Goal: Task Accomplishment & Management: Manage account settings

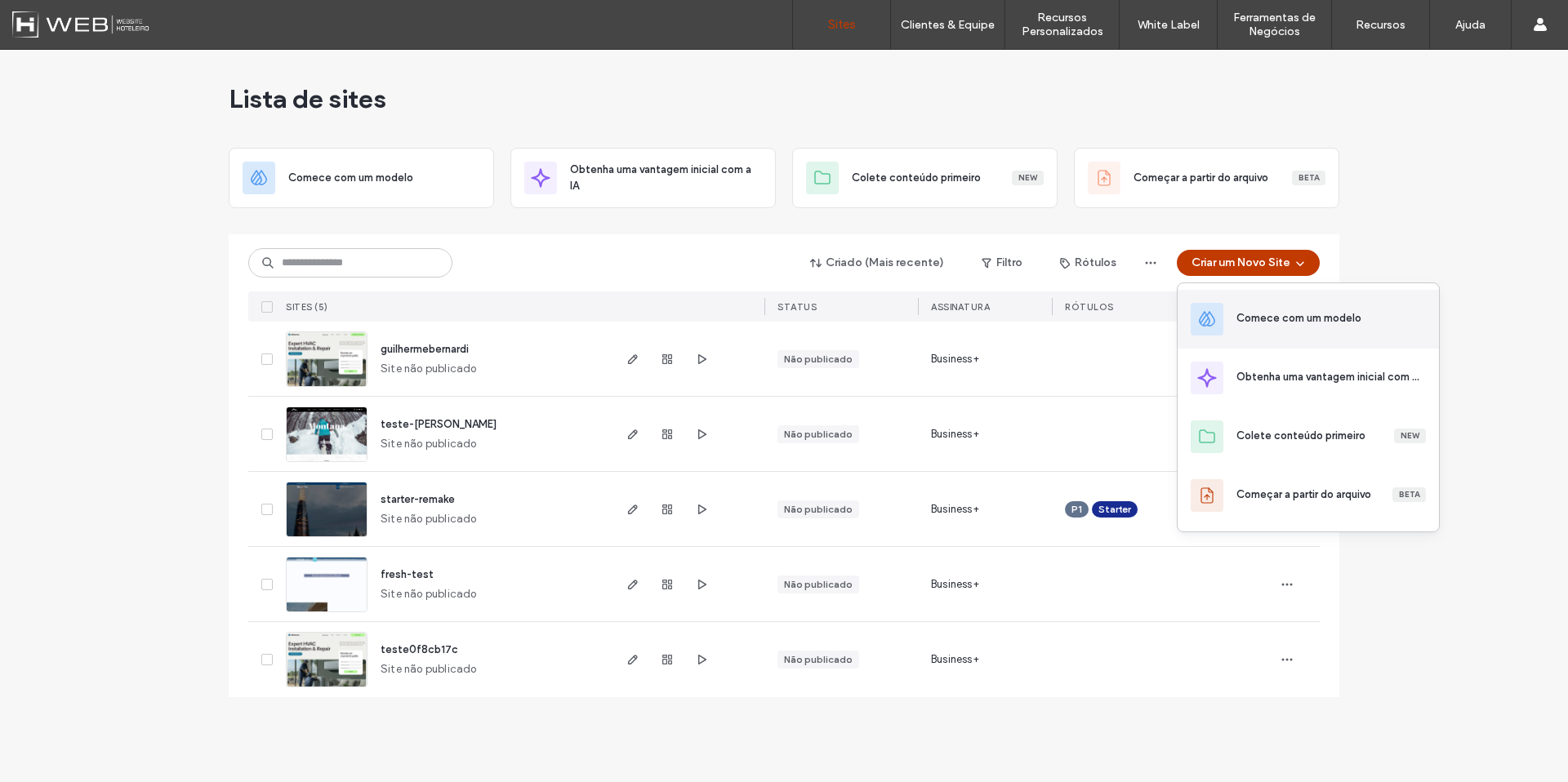
click at [1260, 316] on div "Comece com um modelo" at bounding box center [1298, 319] width 125 height 17
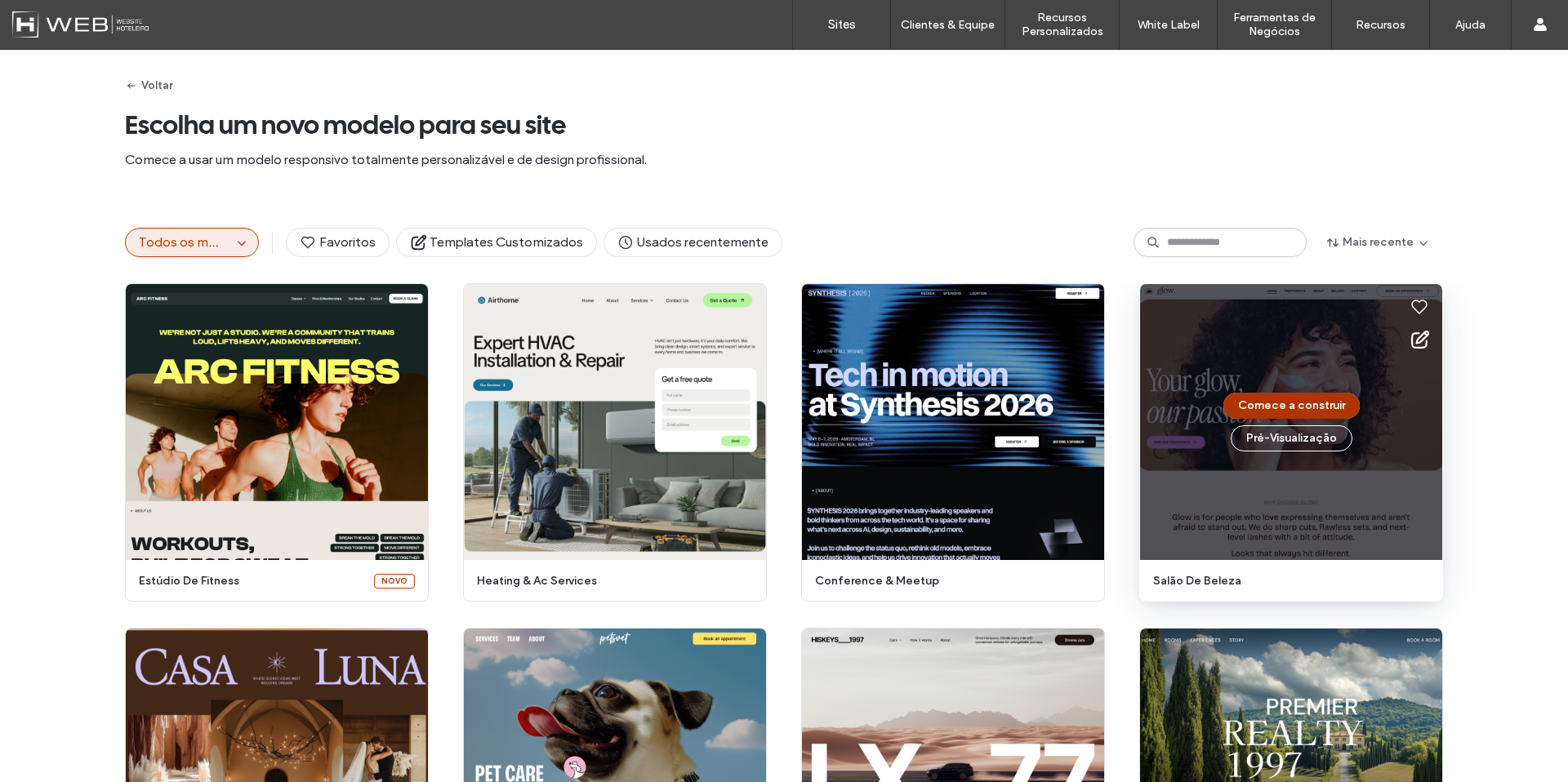
click at [1245, 408] on button "Comece a construir" at bounding box center [1291, 406] width 136 height 26
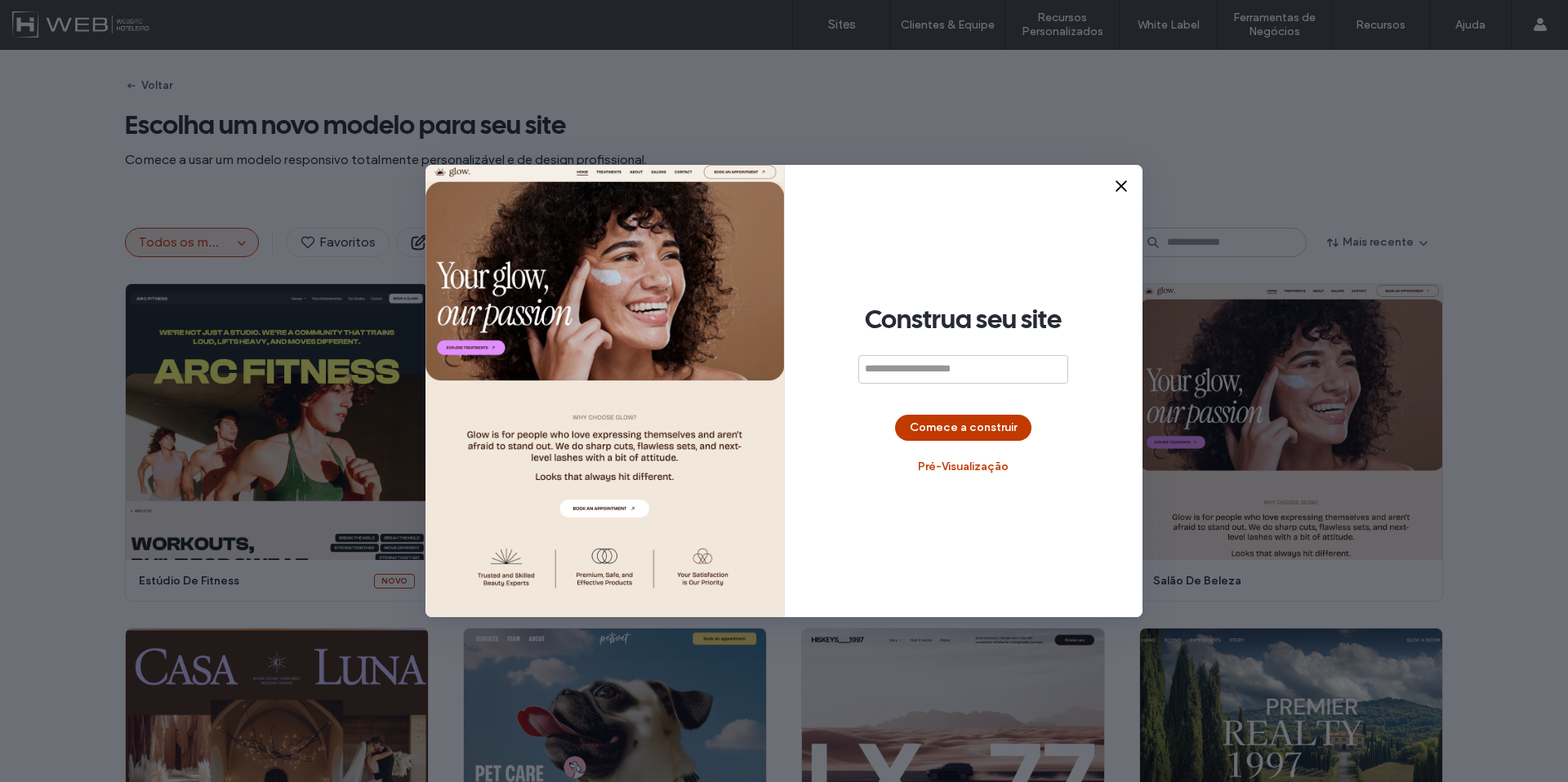
click at [914, 378] on input at bounding box center [962, 369] width 209 height 29
type input "**********"
click at [955, 436] on button "Comece a construir" at bounding box center [963, 428] width 136 height 26
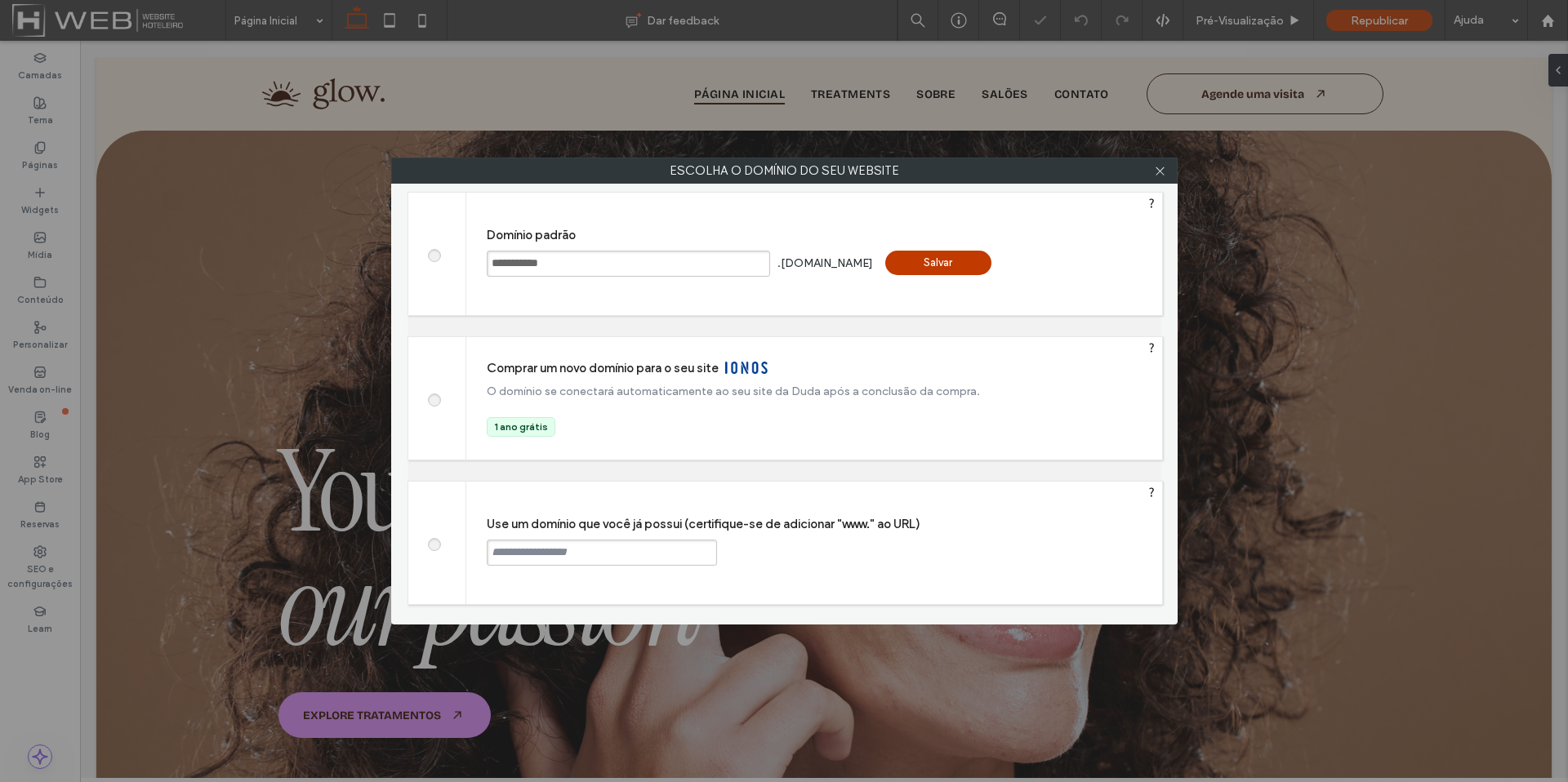
click at [521, 532] on div "Use um domínio que você já possui (certifique-se de adicionar "www." ao URL) Co…" at bounding box center [813, 543] width 695 height 122
click at [462, 548] on div at bounding box center [437, 543] width 58 height 122
click at [434, 549] on span at bounding box center [434, 543] width 0 height 12
click at [515, 551] on input "text" at bounding box center [602, 553] width 230 height 26
type input "**********"
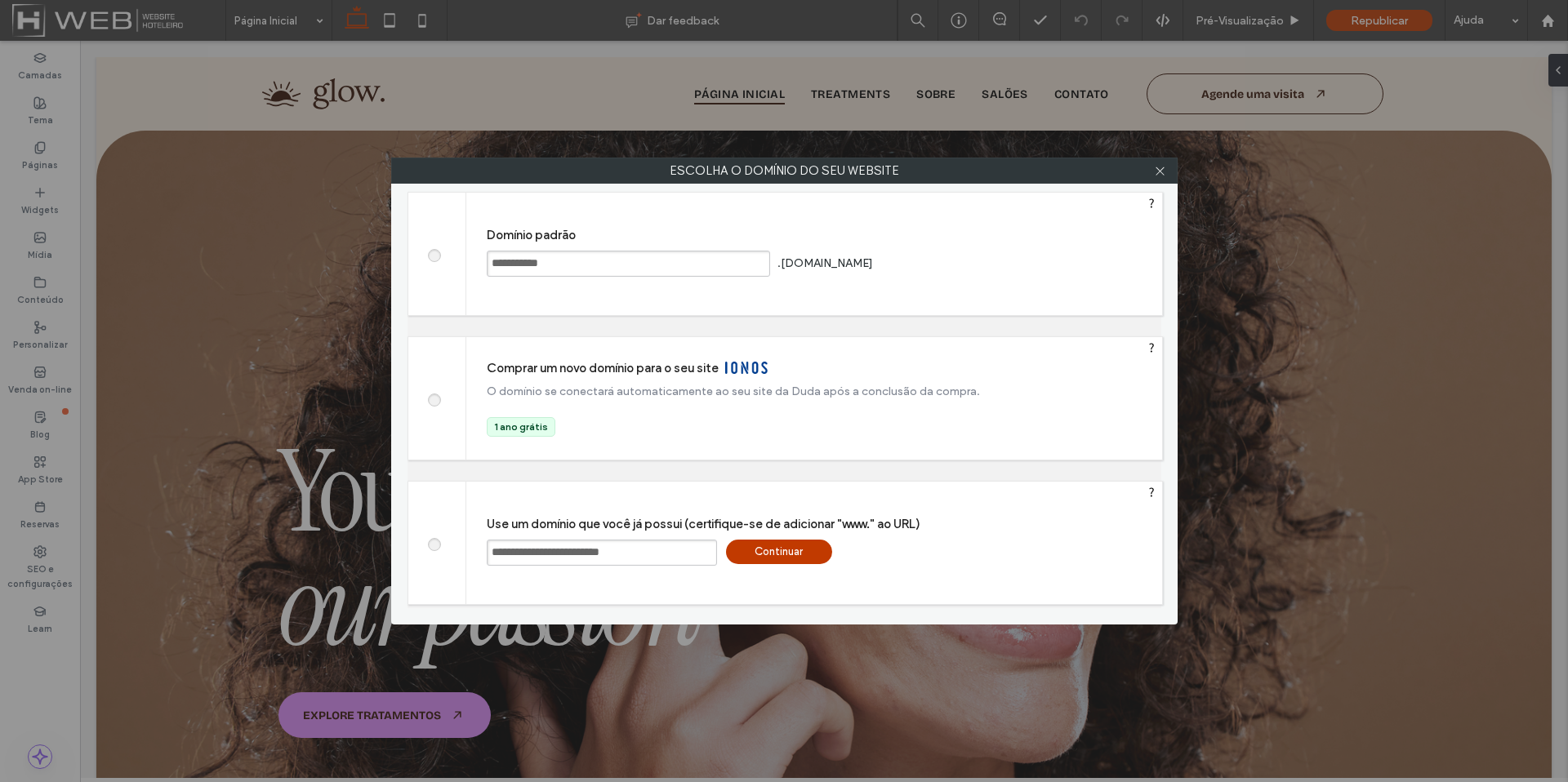
click at [793, 556] on div "Continuar" at bounding box center [779, 552] width 106 height 24
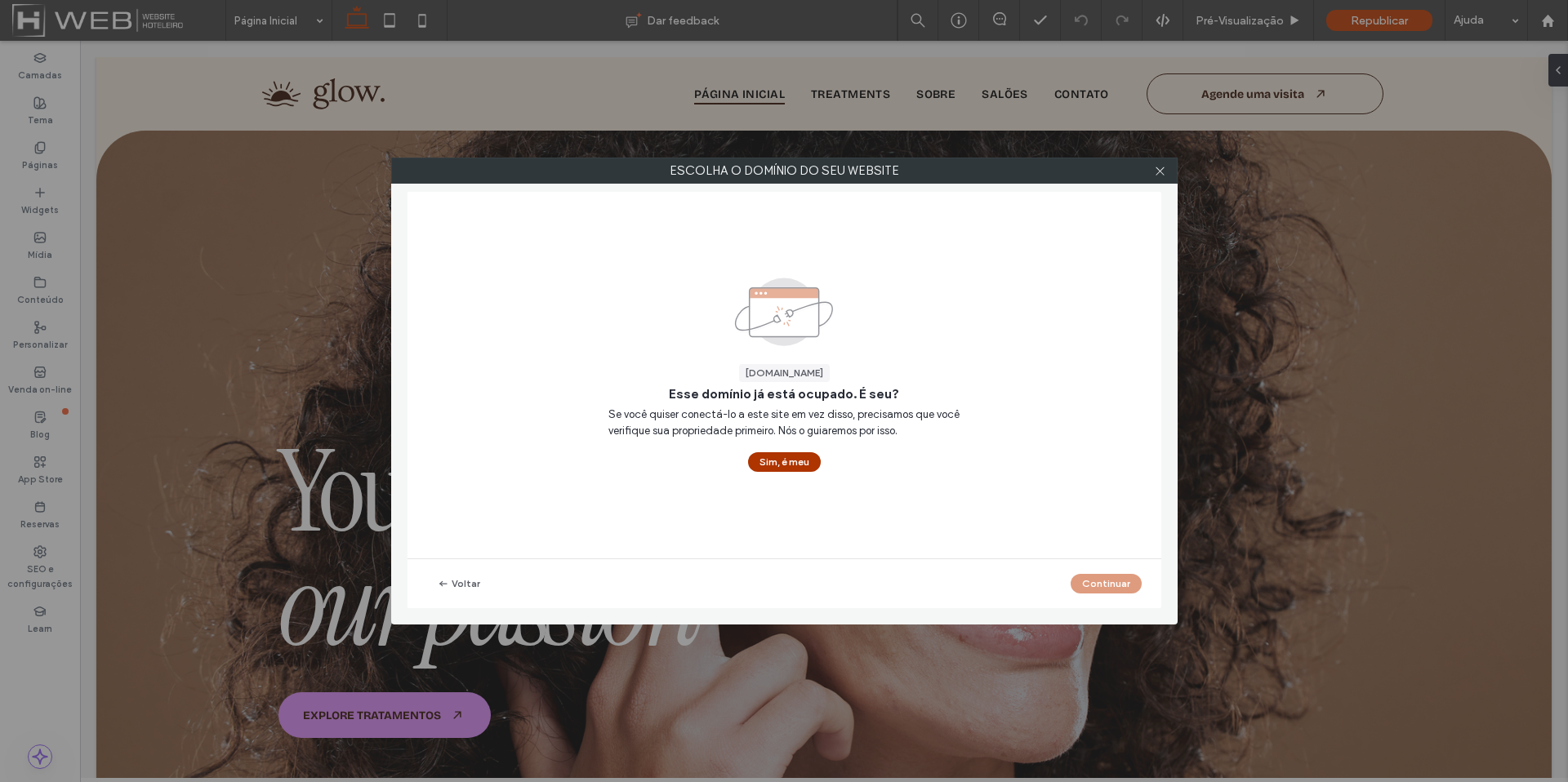
click at [780, 459] on button "Sim, é meu" at bounding box center [784, 462] width 72 height 19
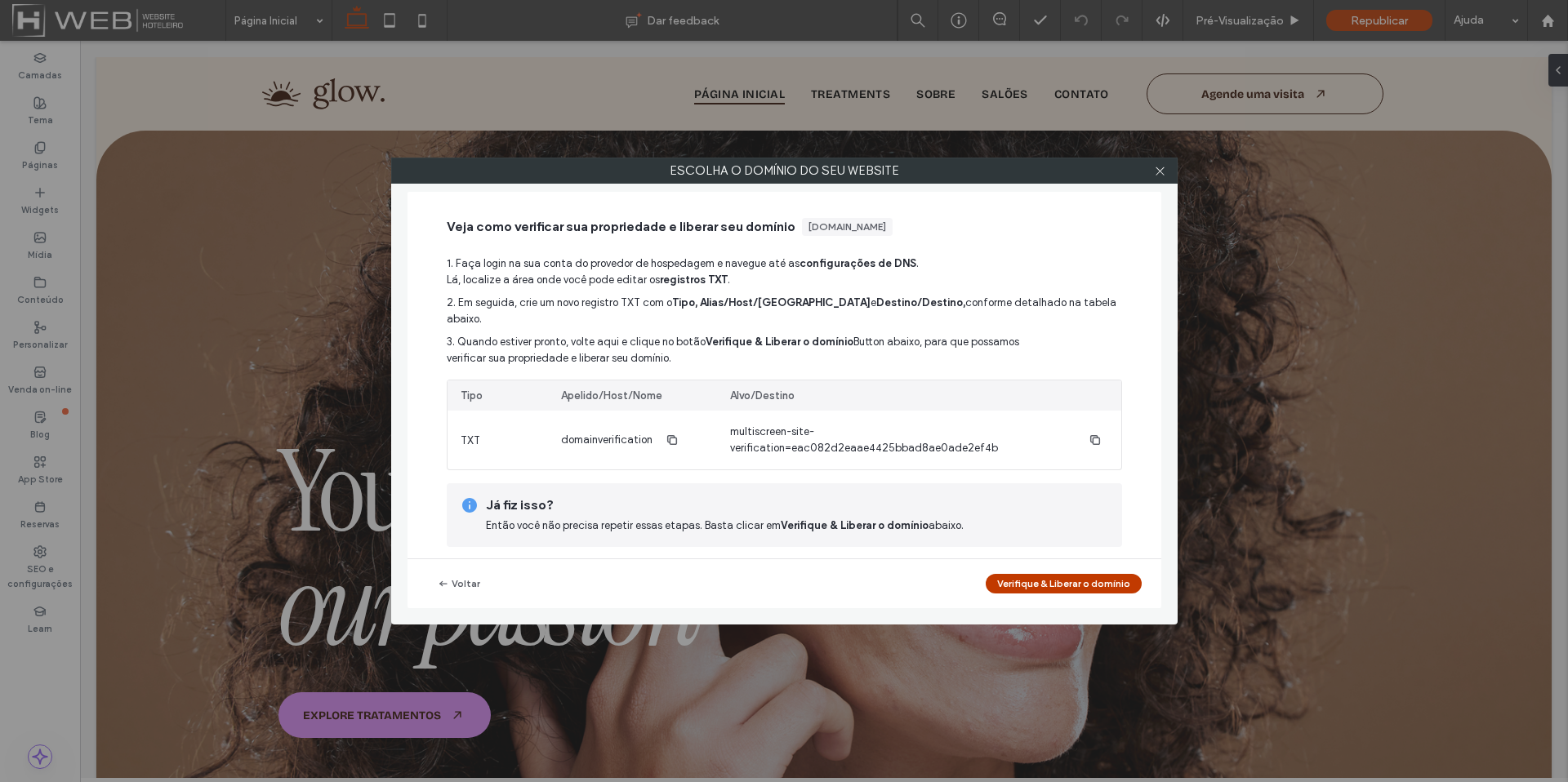
click at [477, 571] on div "Voltar Verifique & Liberar o domínio" at bounding box center [784, 584] width 754 height 49
click at [464, 586] on button "Voltar" at bounding box center [459, 584] width 65 height 19
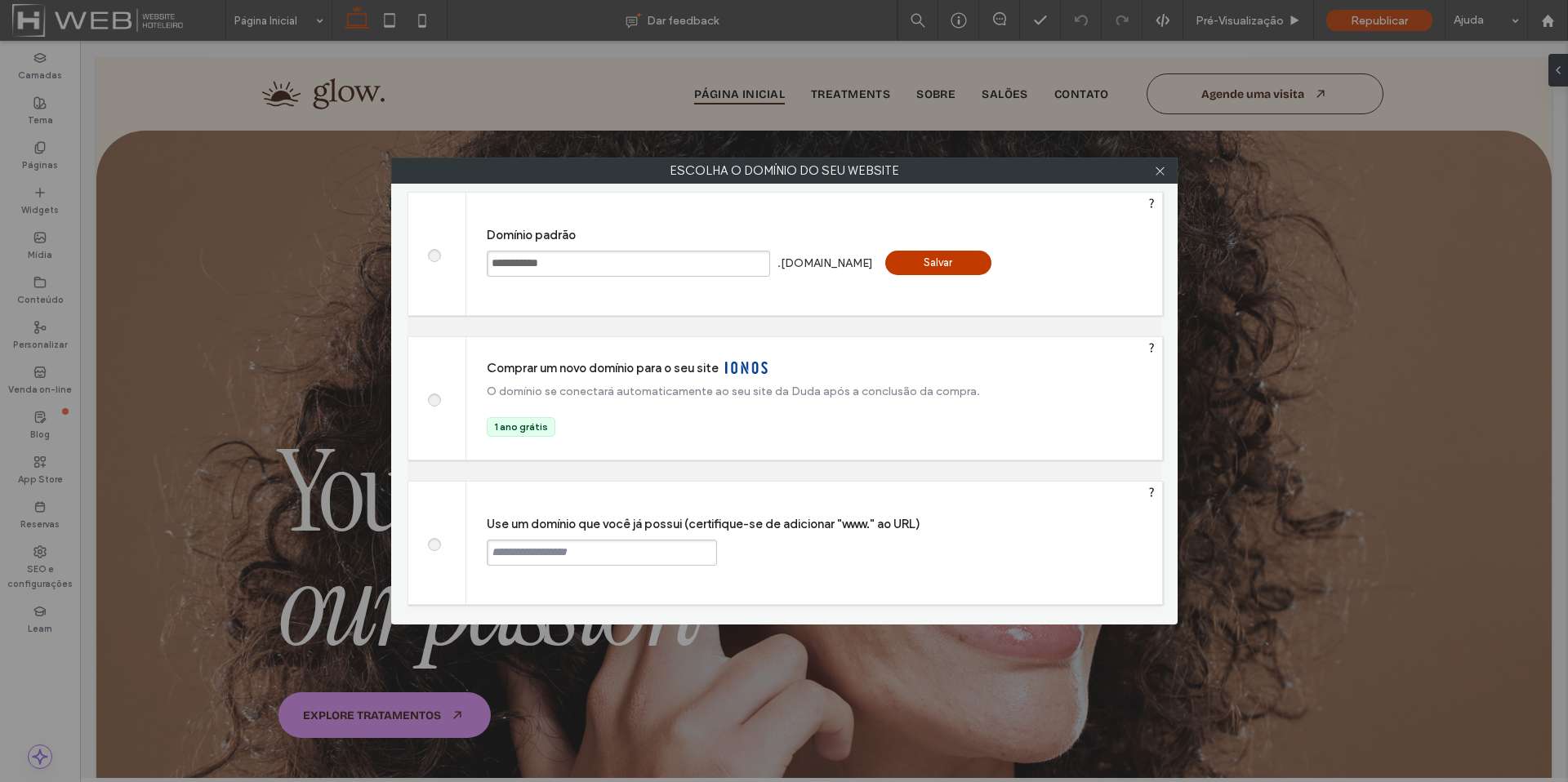
click at [434, 547] on span at bounding box center [434, 543] width 0 height 12
click at [530, 545] on input "text" at bounding box center [602, 553] width 230 height 26
click at [570, 544] on input "text" at bounding box center [602, 553] width 230 height 26
type input "**********"
click at [731, 565] on div "**********" at bounding box center [813, 543] width 695 height 122
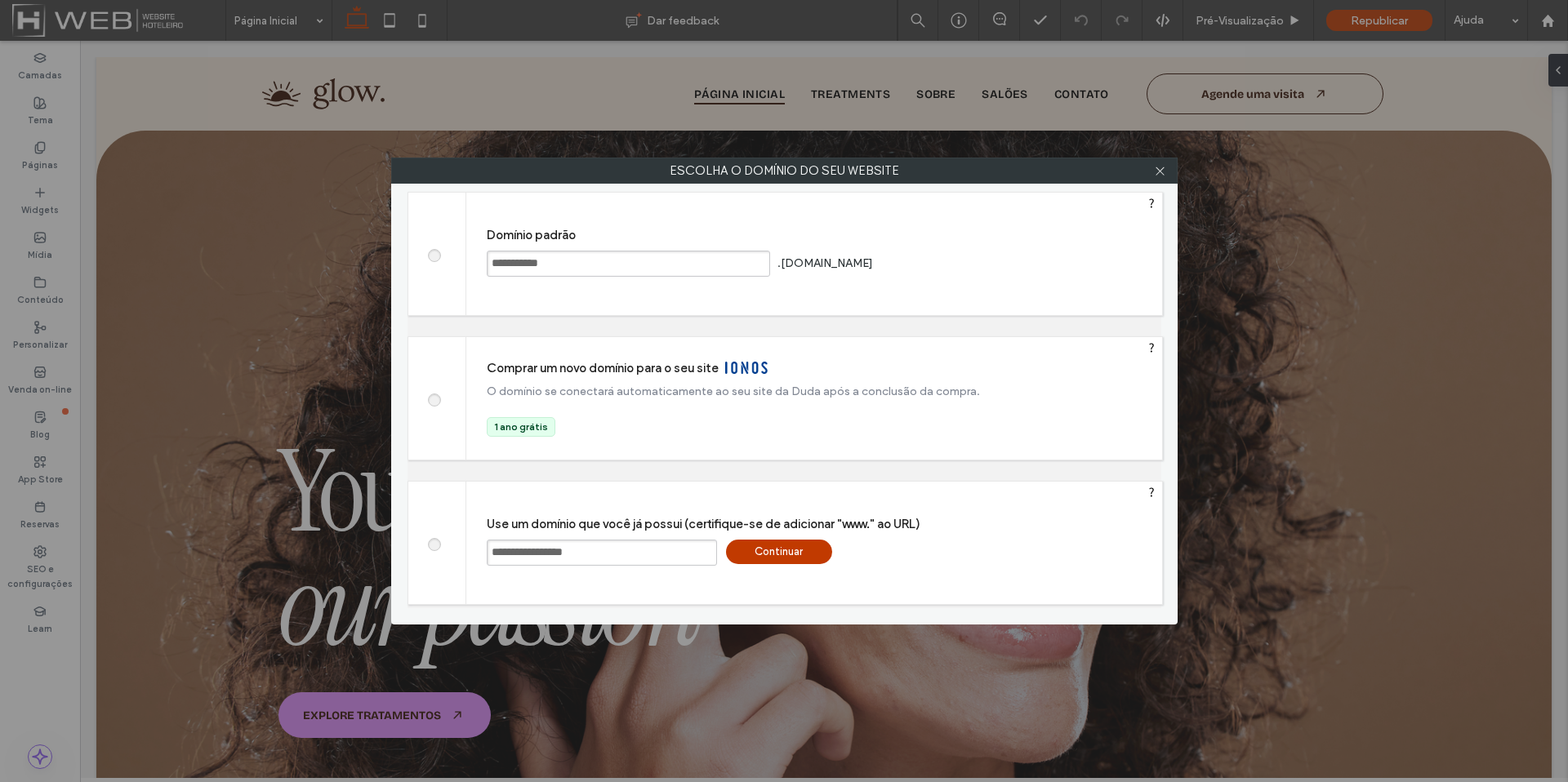
click at [734, 563] on div "Continuar" at bounding box center [779, 552] width 106 height 24
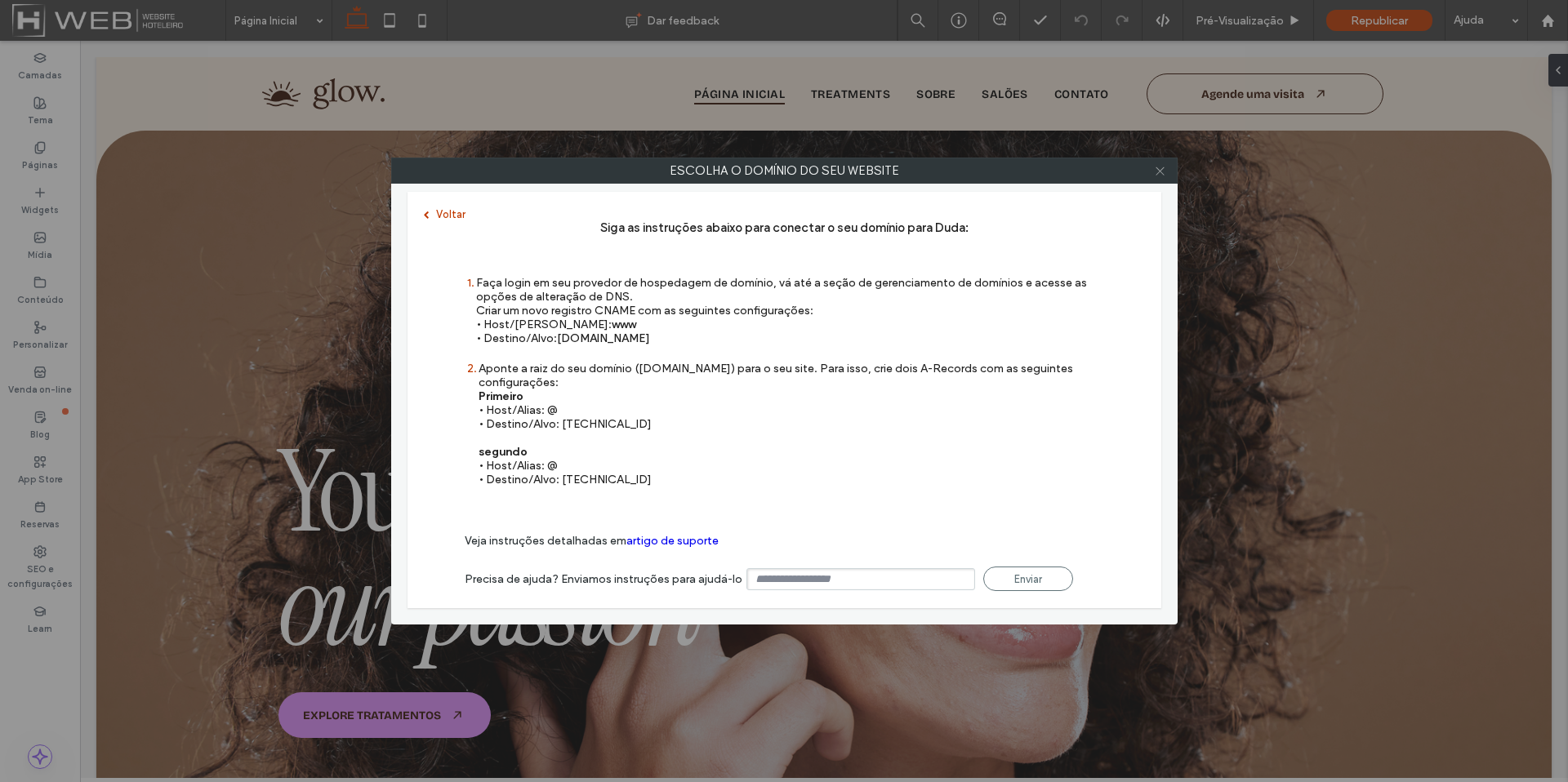
click at [1161, 168] on icon at bounding box center [1160, 171] width 12 height 12
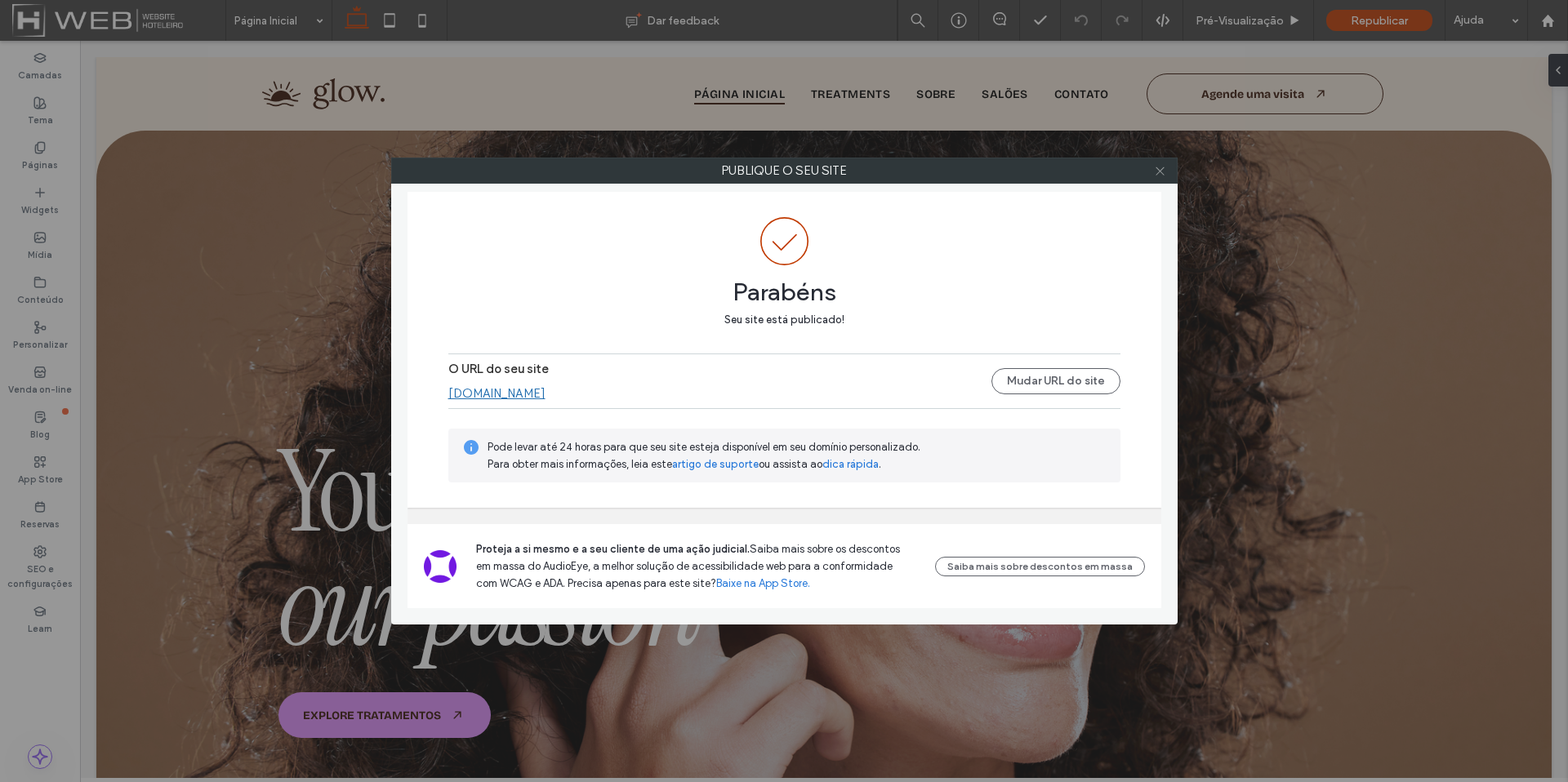
click at [1154, 172] on icon at bounding box center [1160, 171] width 12 height 12
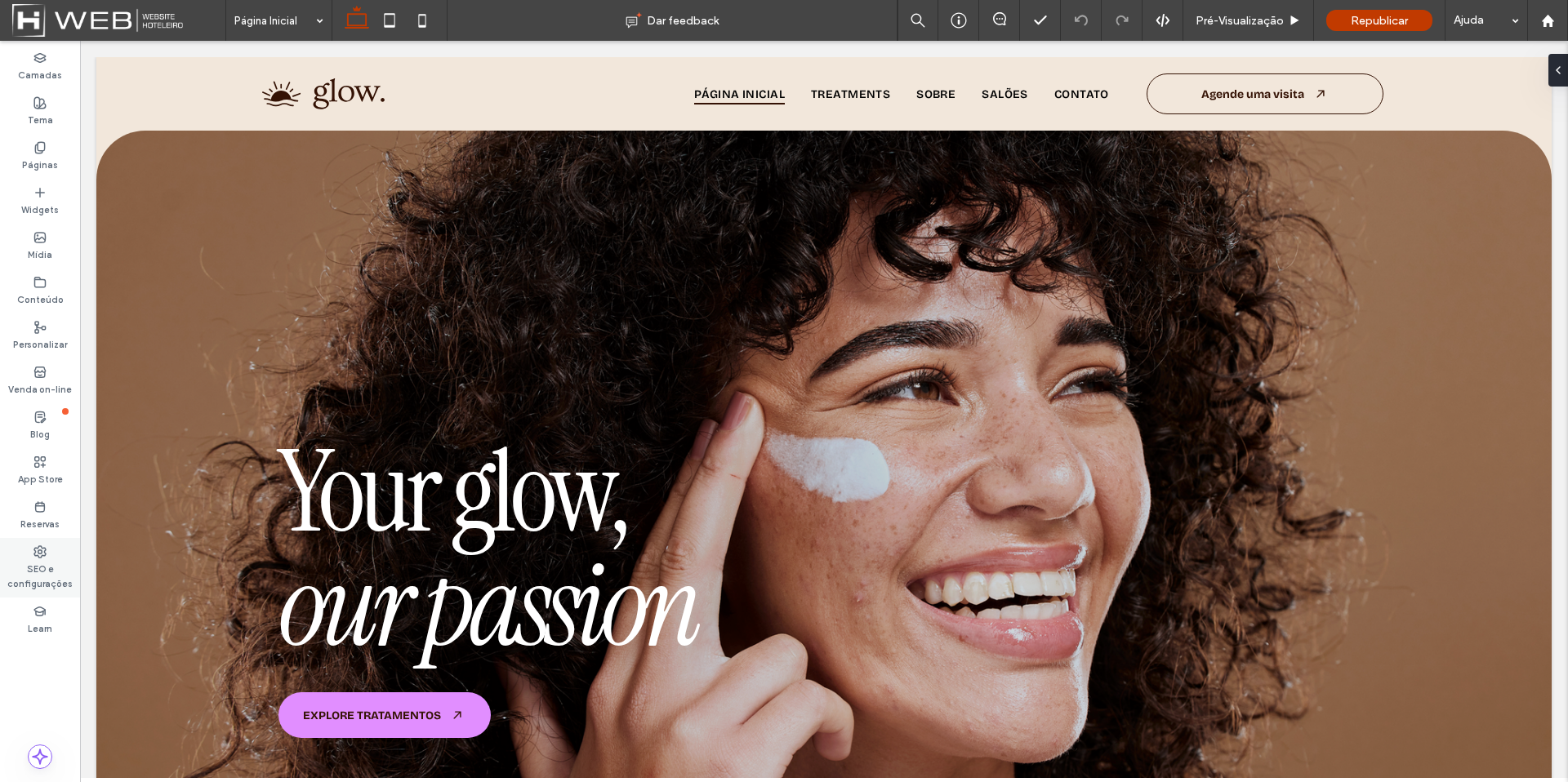
click at [30, 562] on label "SEO e configurações" at bounding box center [40, 574] width 80 height 32
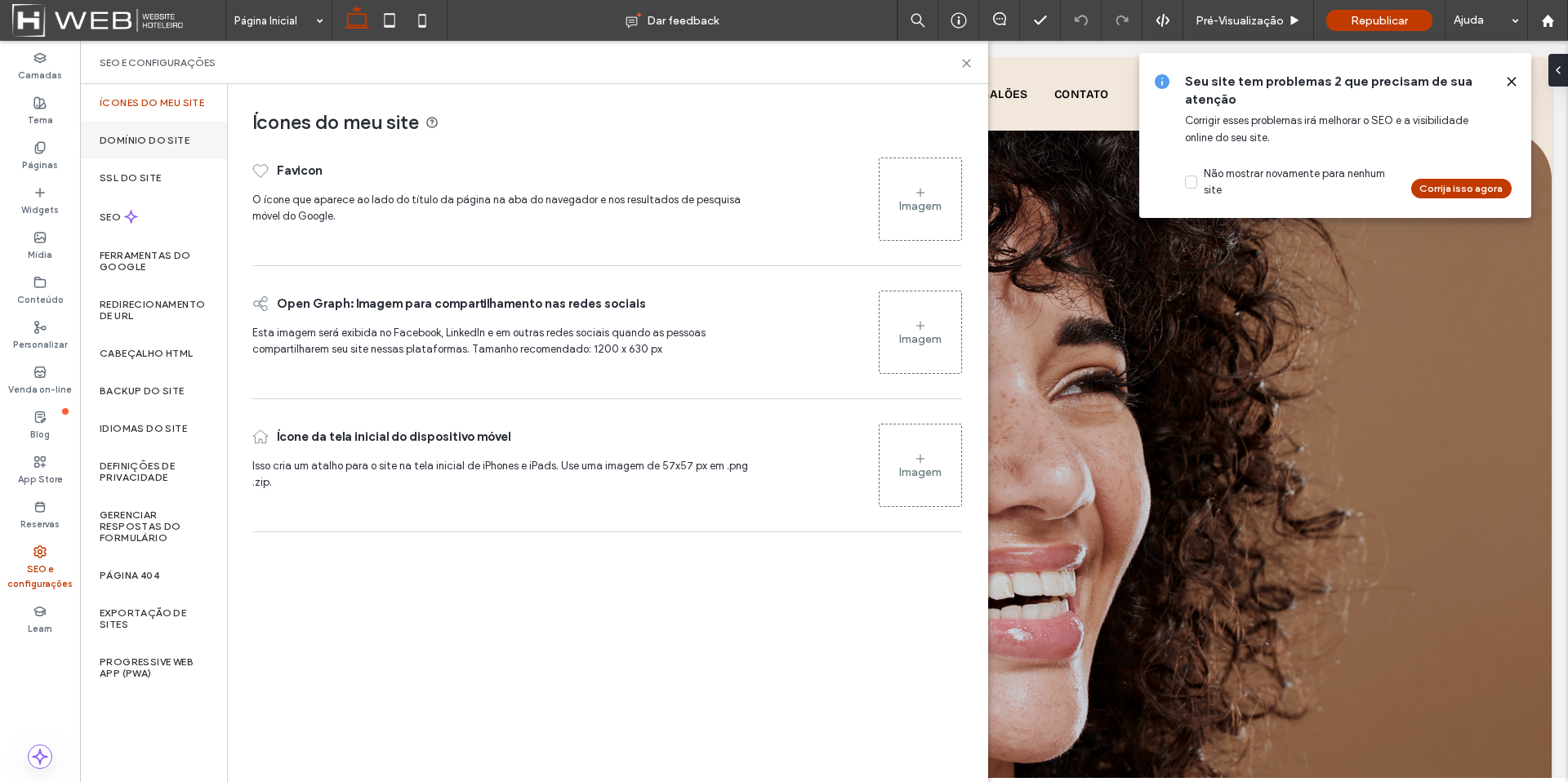
click at [141, 145] on label "Domínio do site" at bounding box center [144, 140] width 90 height 11
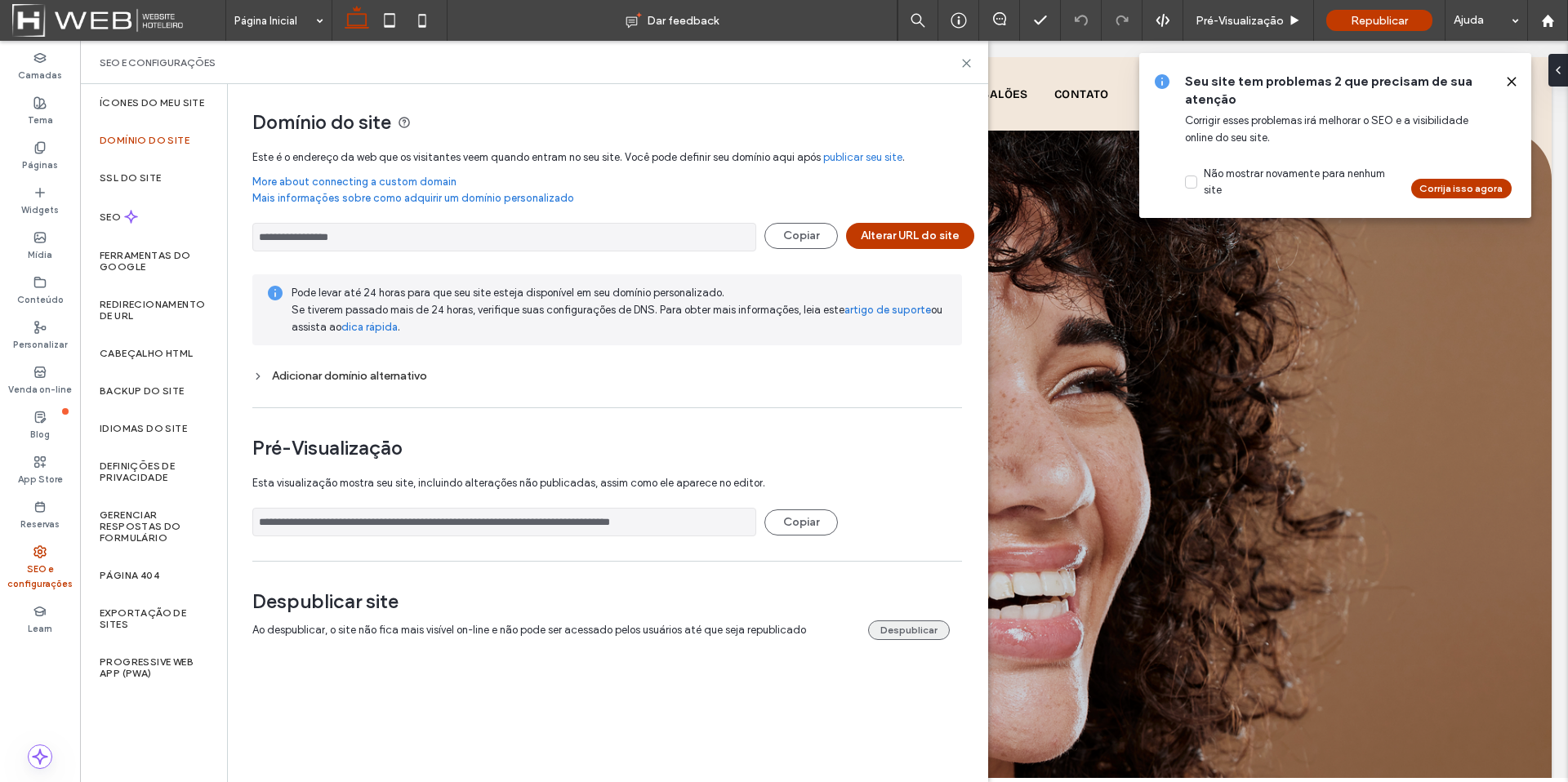
click at [911, 638] on button "Despublicar" at bounding box center [909, 630] width 82 height 19
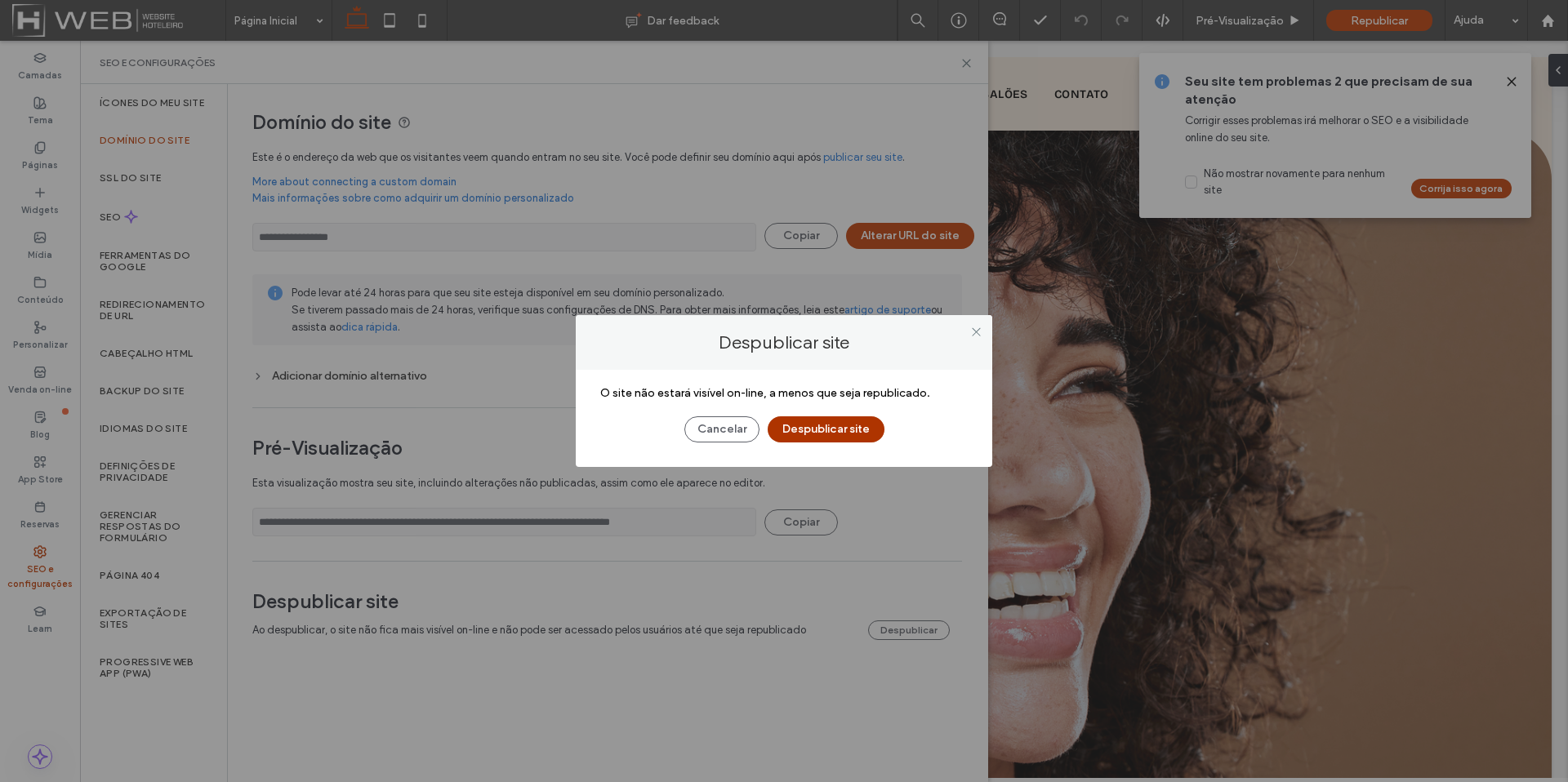
click at [829, 433] on button "Despublicar site" at bounding box center [826, 429] width 117 height 26
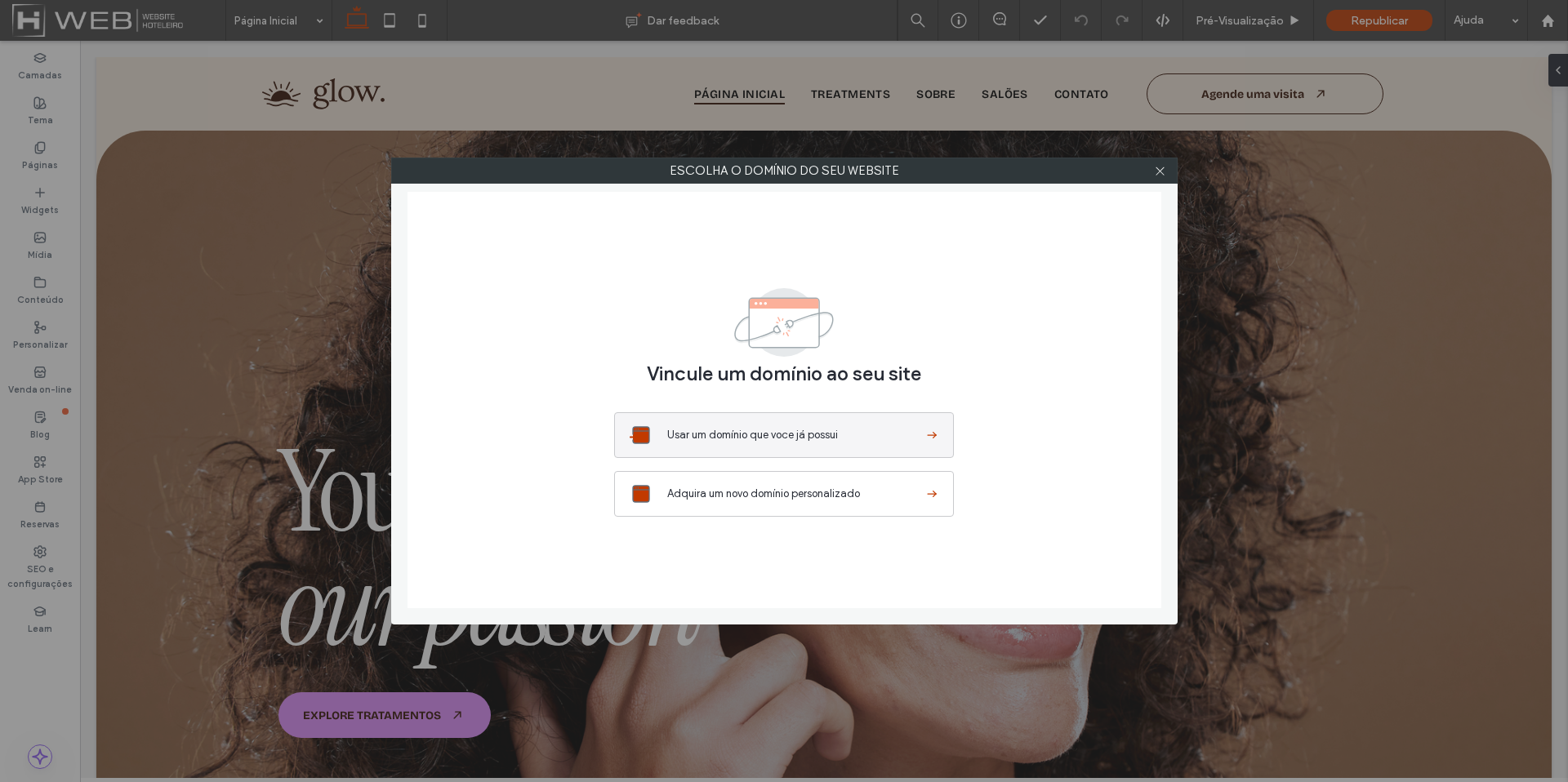
click at [720, 423] on button "Usar um domínio que voce já possui" at bounding box center [784, 436] width 339 height 45
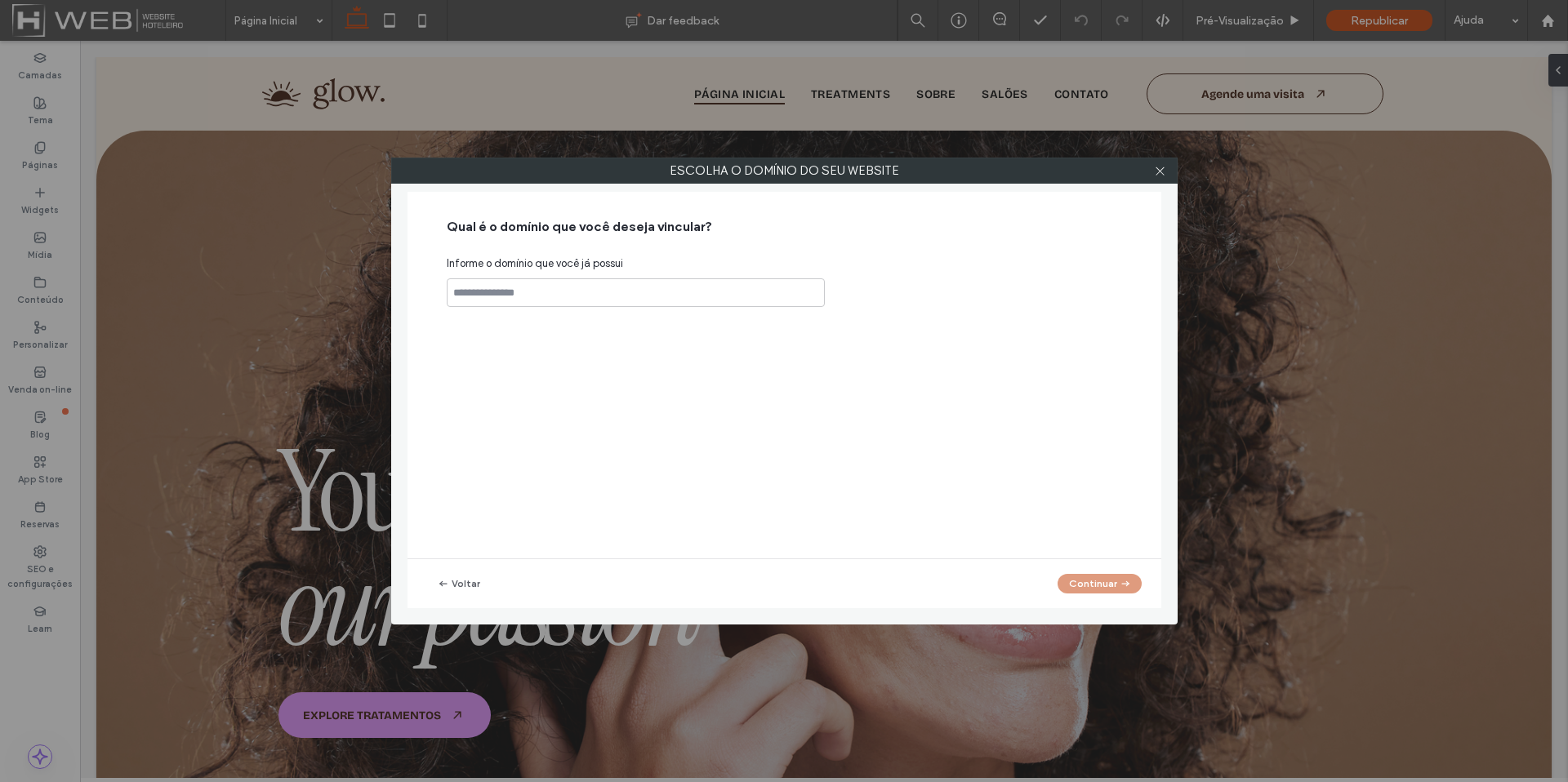
click at [1567, 21] on div "Escolha o domínio do seu website Qual é o domínio que você deseja vincular? Inf…" at bounding box center [784, 391] width 1568 height 782
click at [1154, 165] on icon at bounding box center [1160, 171] width 12 height 12
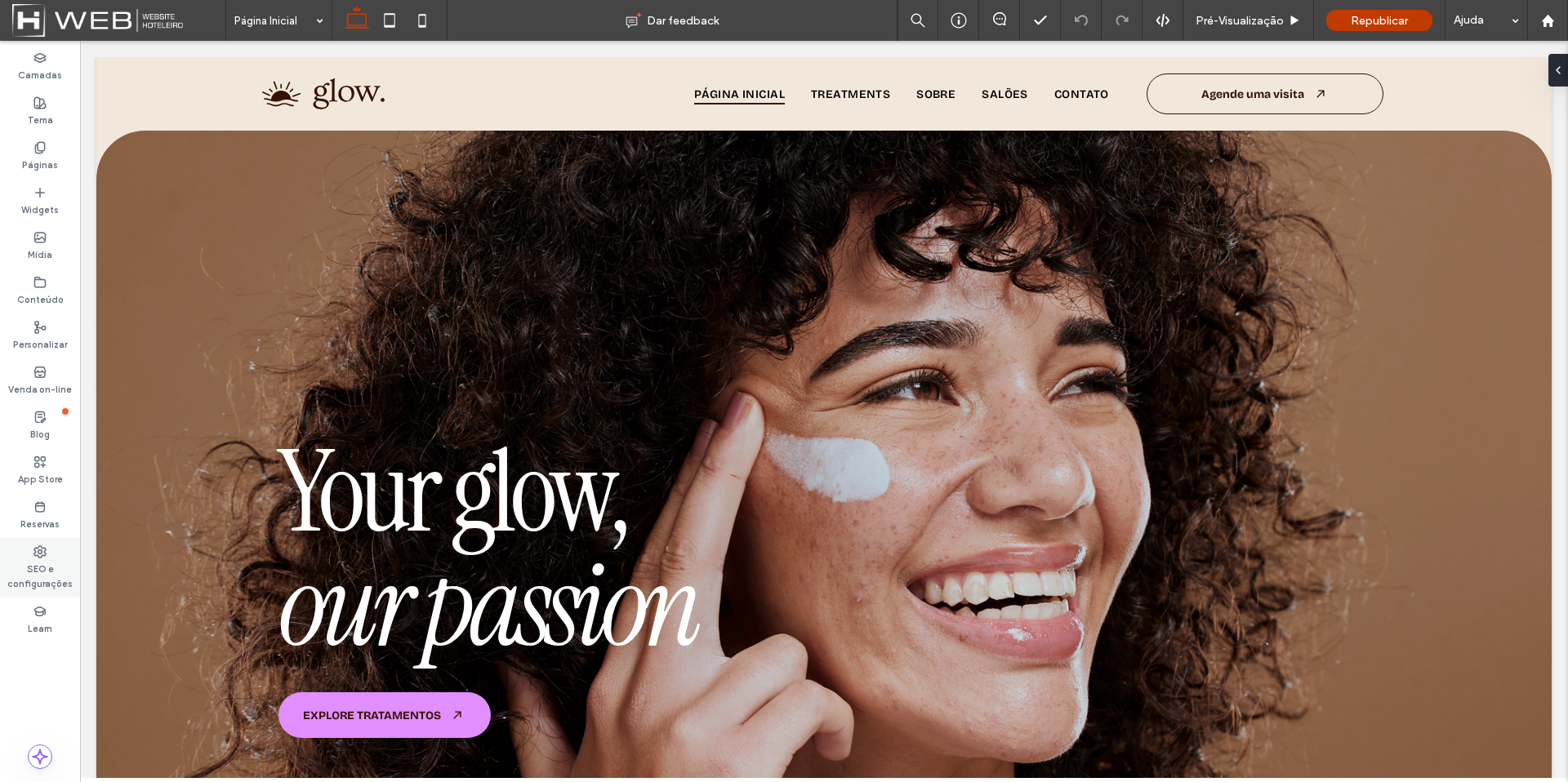
click at [45, 568] on label "SEO e configurações" at bounding box center [40, 574] width 80 height 32
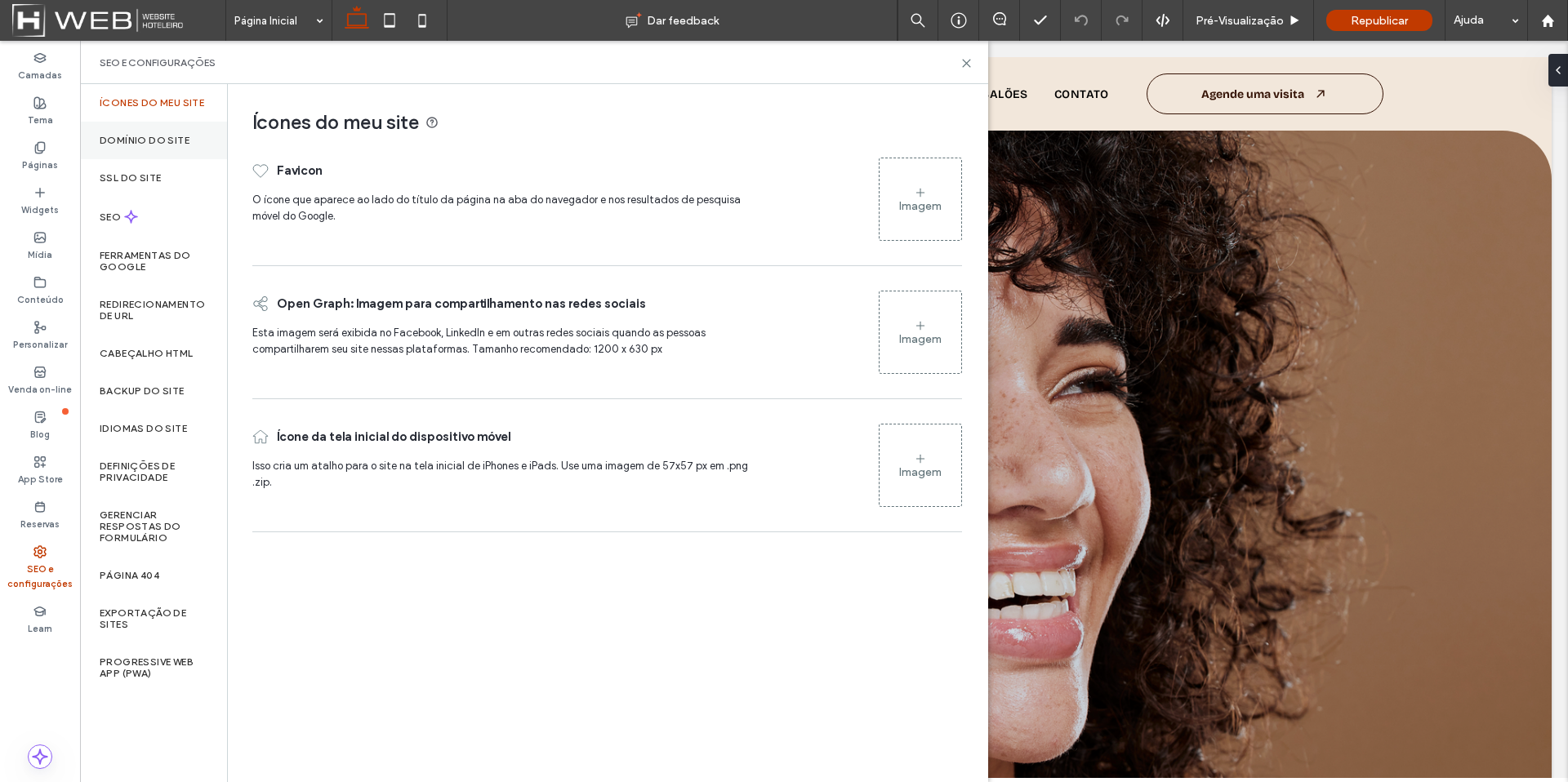
click at [152, 142] on label "Domínio do site" at bounding box center [144, 140] width 90 height 11
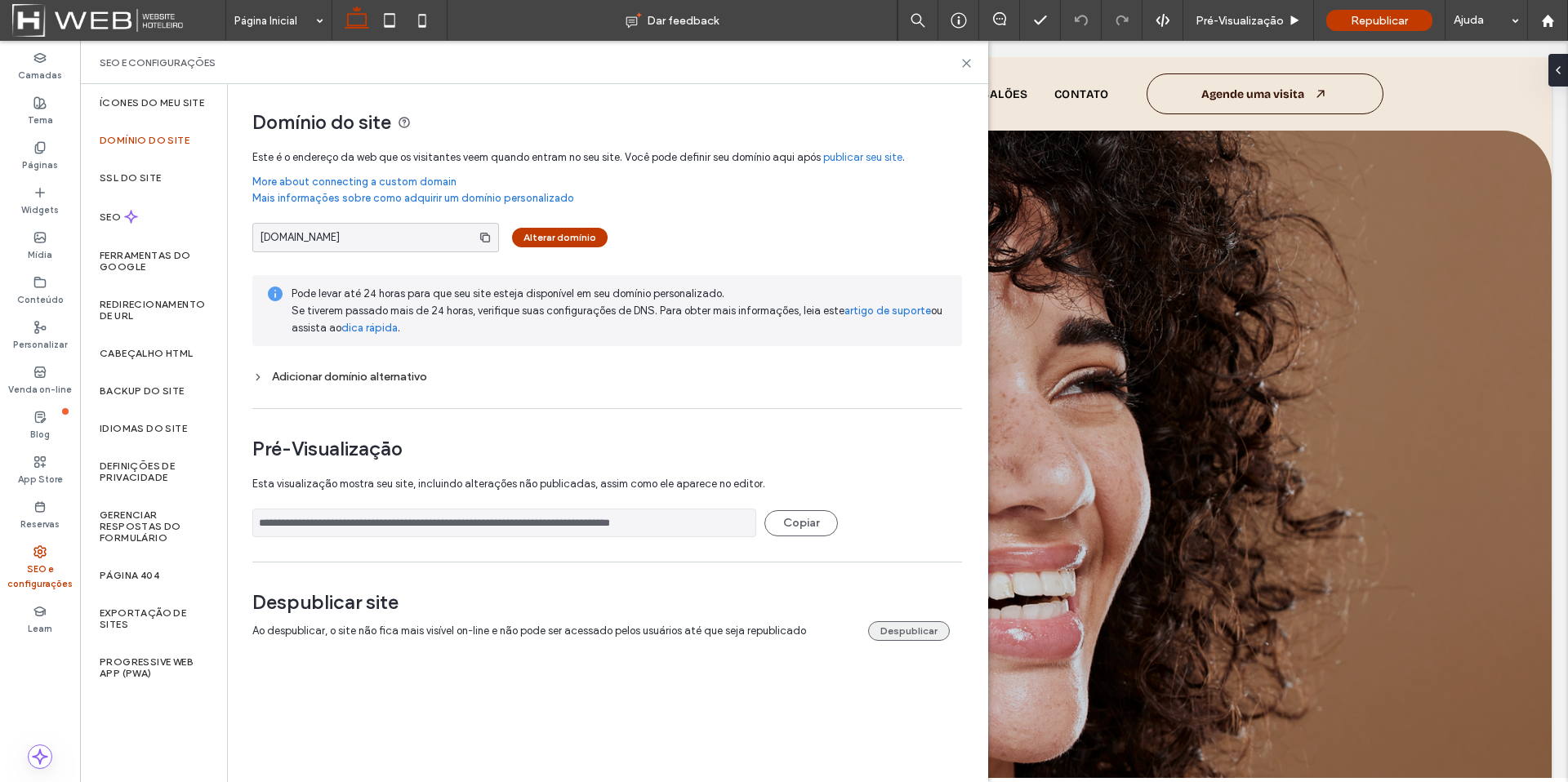
click at [907, 634] on button "Despublicar" at bounding box center [909, 631] width 82 height 19
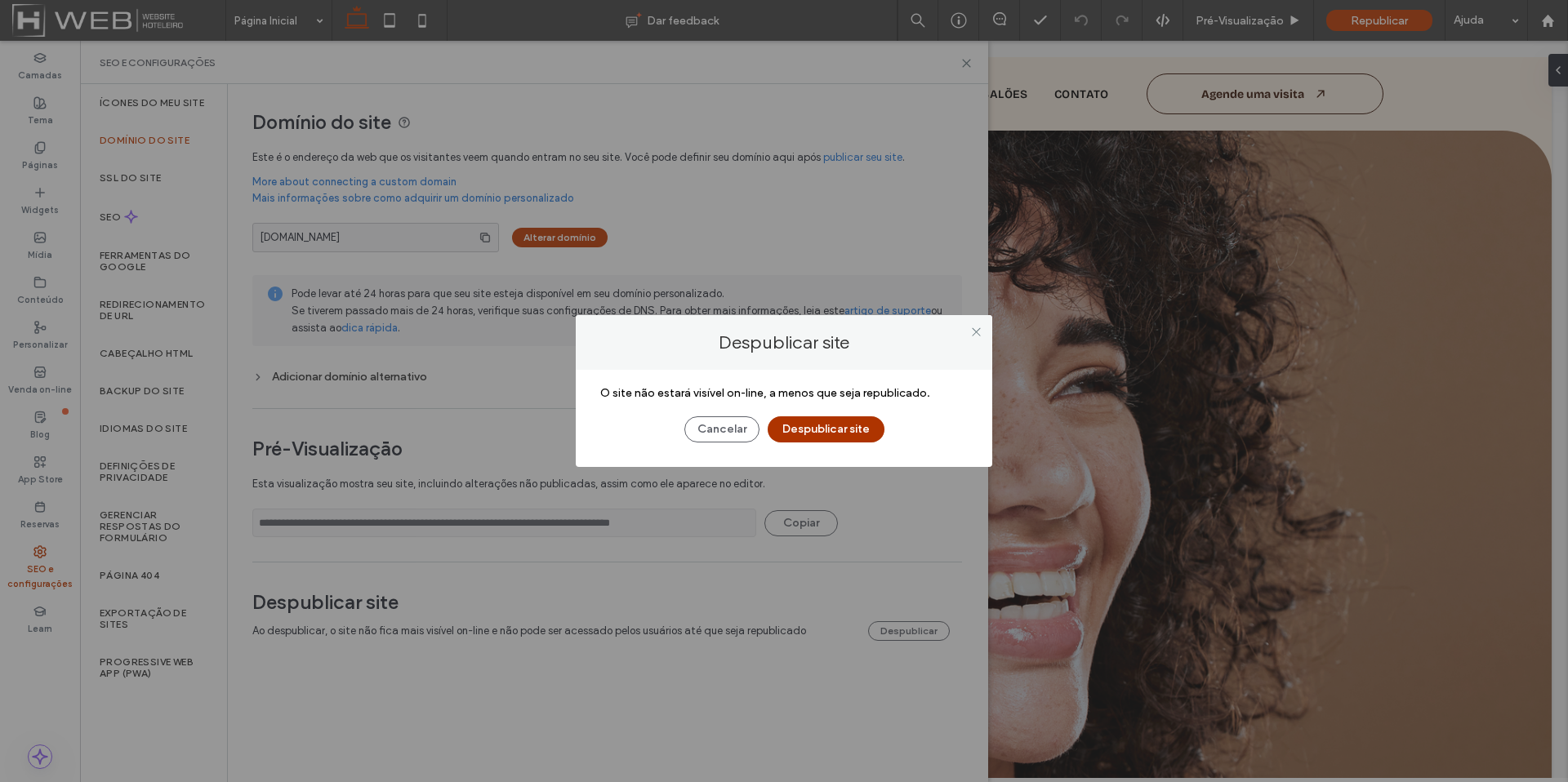
click at [816, 419] on button "Despublicar site" at bounding box center [826, 429] width 117 height 26
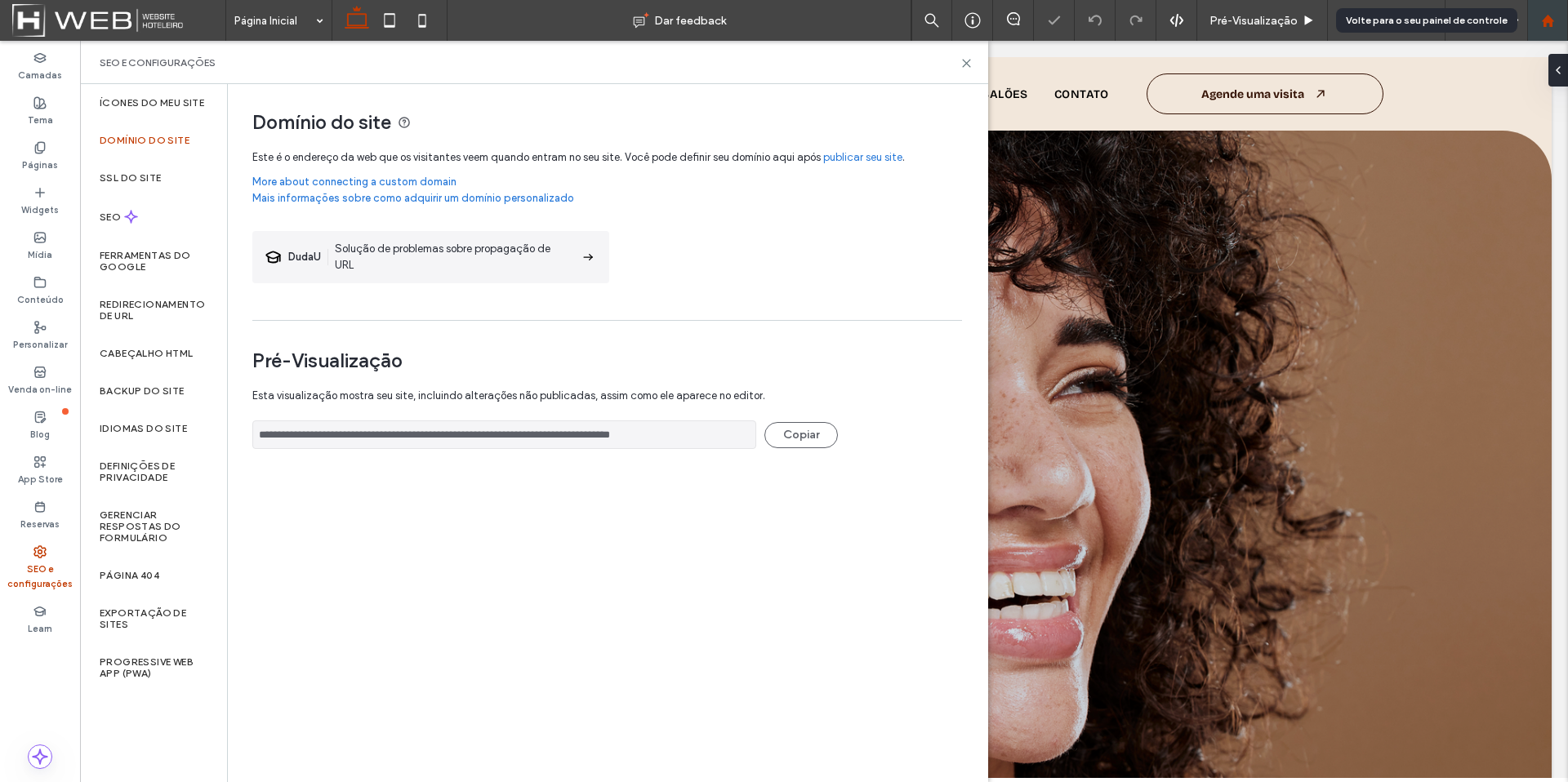
click at [1554, 23] on icon at bounding box center [1548, 21] width 14 height 14
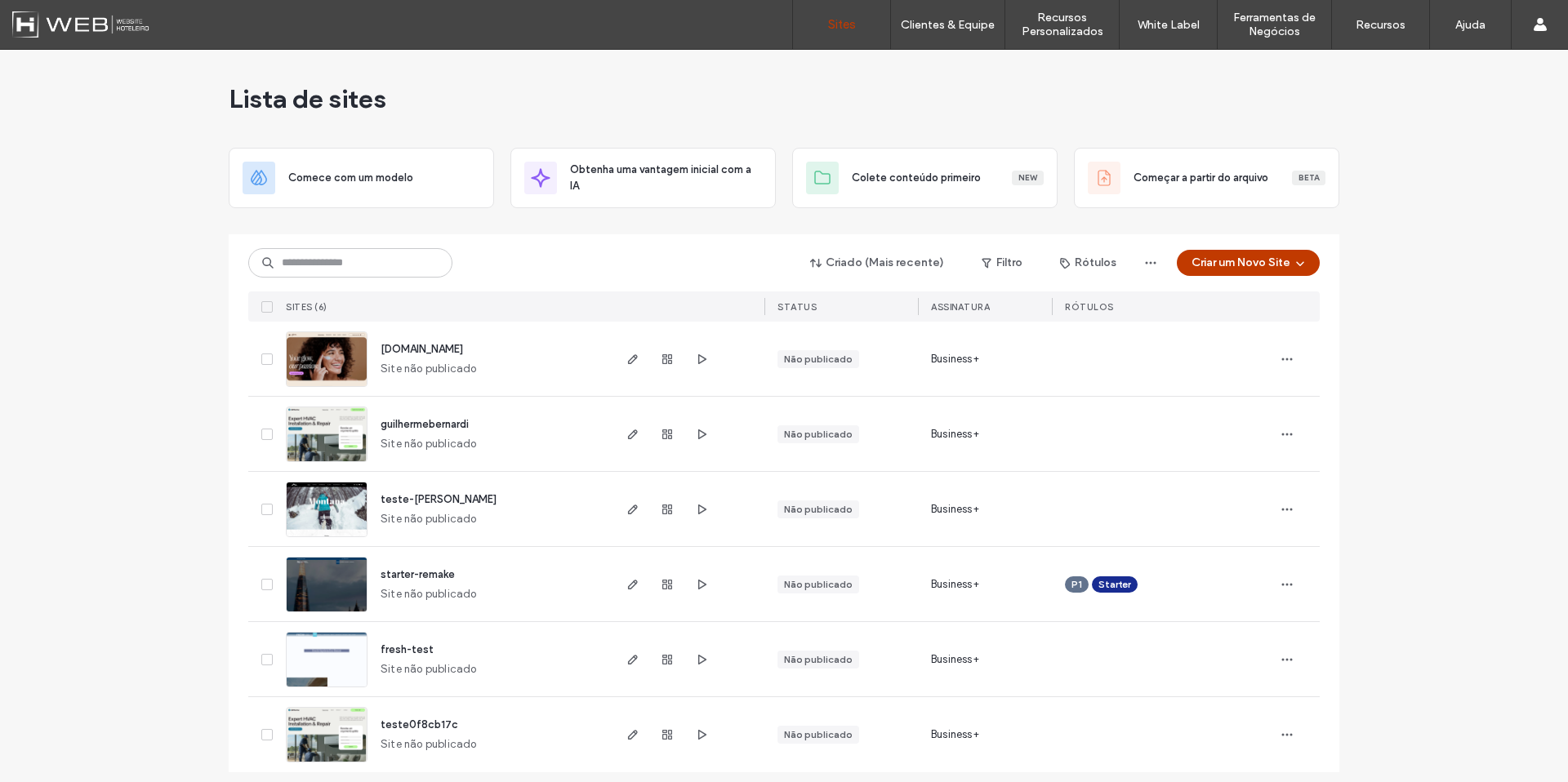
click at [1284, 359] on use "button" at bounding box center [1287, 359] width 10 height 3
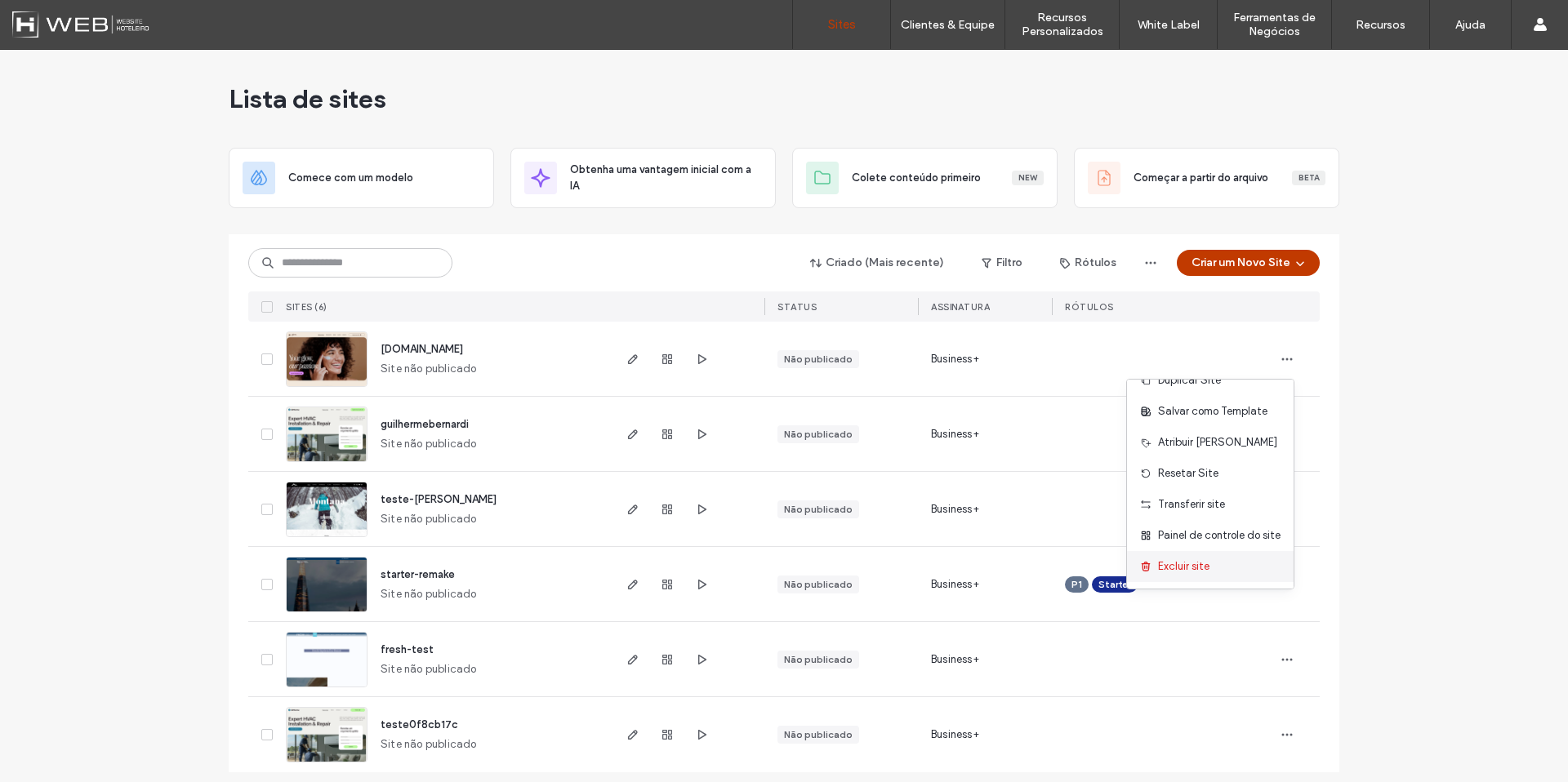
click at [1176, 566] on span "Excluir site" at bounding box center [1183, 566] width 51 height 17
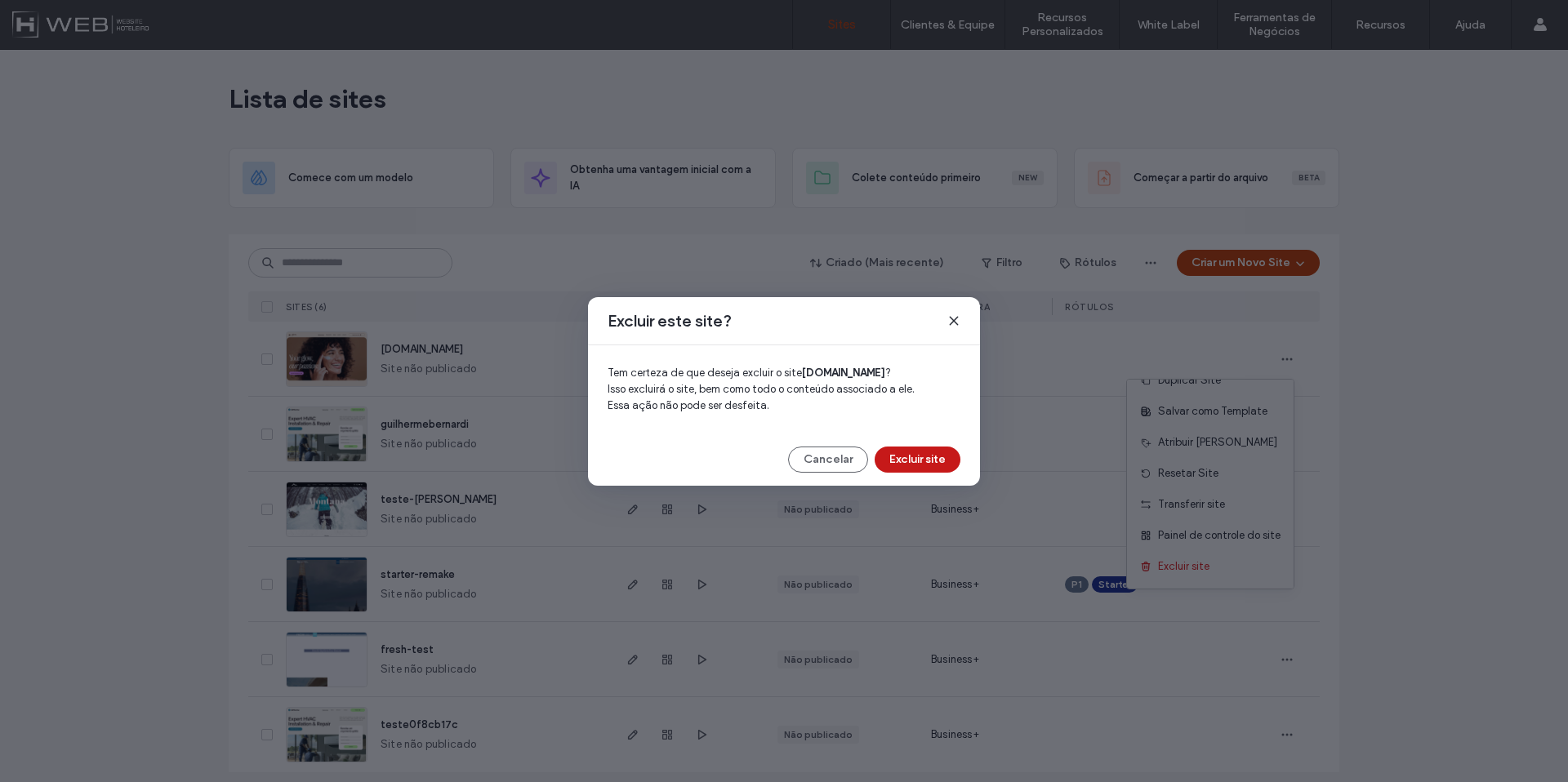
drag, startPoint x: 907, startPoint y: 450, endPoint x: 916, endPoint y: 458, distance: 12.0
click at [915, 458] on div "Excluir este site? Tem certeza de que deseja excluir o site www.mtbebe.com.br ?…" at bounding box center [784, 392] width 392 height 189
click at [919, 459] on button "Excluir site" at bounding box center [917, 460] width 86 height 26
